Goal: Navigation & Orientation: Find specific page/section

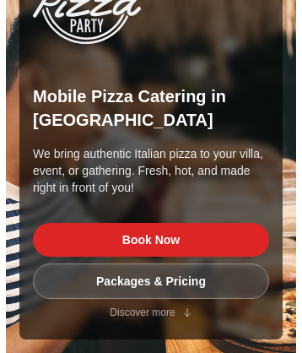
scroll to position [5907, 0]
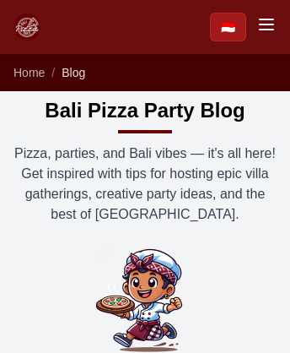
click at [73, 73] on span "Blog" at bounding box center [74, 73] width 24 height 14
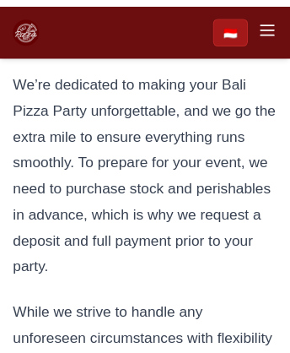
scroll to position [7320, 0]
